Goal: Task Accomplishment & Management: Use online tool/utility

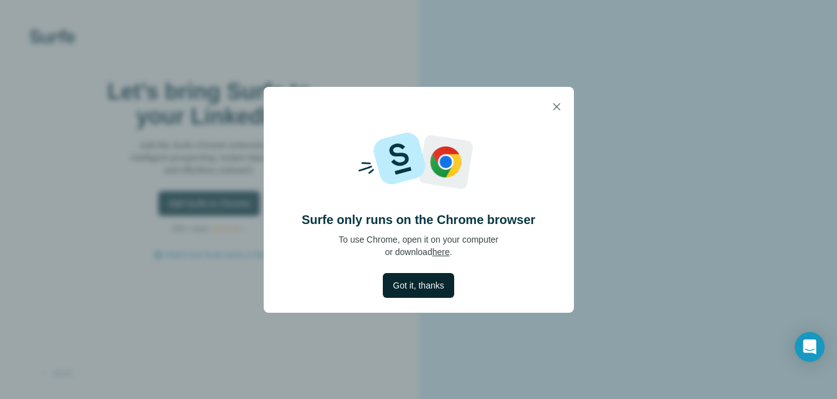
click at [405, 277] on button "Got it, thanks" at bounding box center [418, 285] width 71 height 25
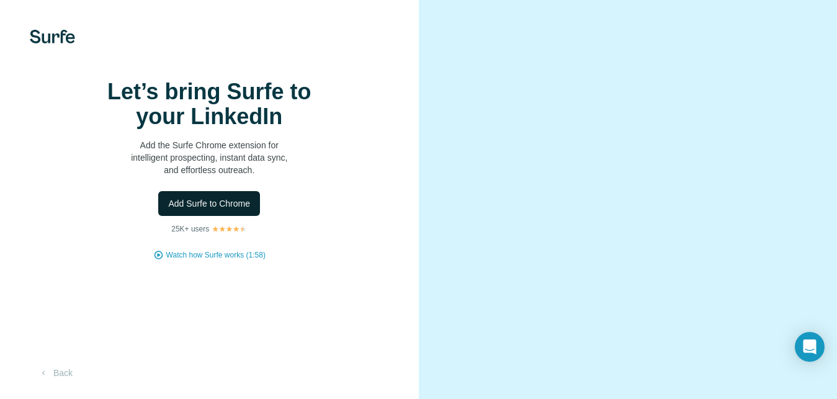
click at [205, 210] on span "Add Surfe to Chrome" at bounding box center [209, 203] width 82 height 12
